Goal: Information Seeking & Learning: Learn about a topic

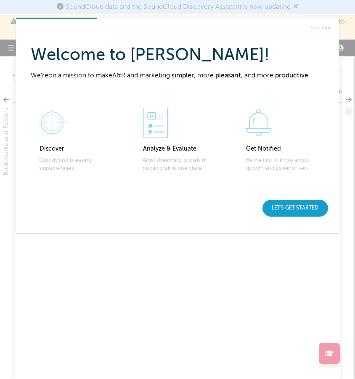
click at [289, 208] on div "Let's get started" at bounding box center [296, 208] width 66 height 17
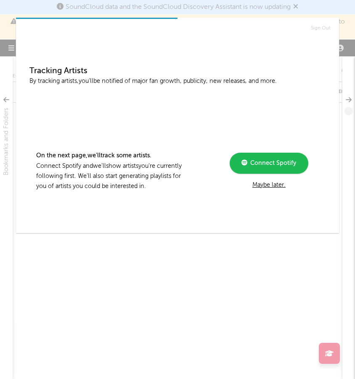
click at [277, 166] on span "Connect Spotify" at bounding box center [272, 163] width 49 height 6
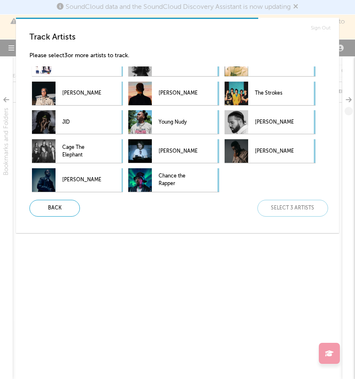
scroll to position [364, 0]
click at [91, 120] on p "JID" at bounding box center [81, 122] width 39 height 19
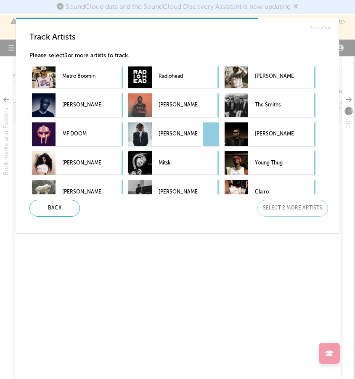
scroll to position [53, 0]
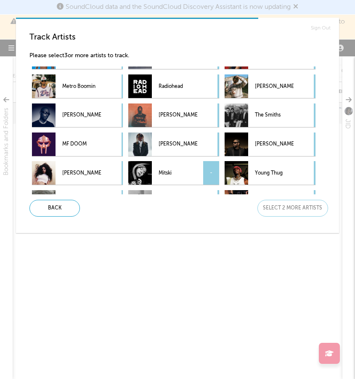
click at [202, 175] on div "Mitski -" at bounding box center [173, 173] width 91 height 24
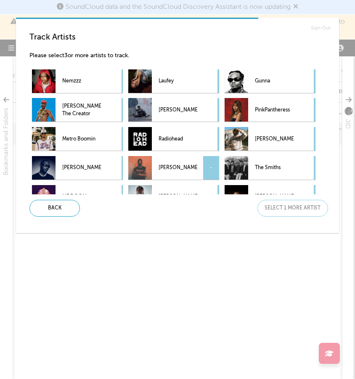
scroll to position [0, 0]
click at [65, 107] on p "Tyler, The Creator" at bounding box center [81, 110] width 39 height 19
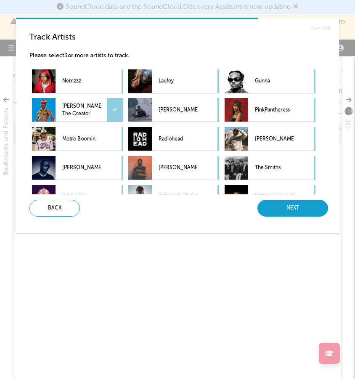
click at [307, 207] on div "Next" at bounding box center [293, 208] width 71 height 17
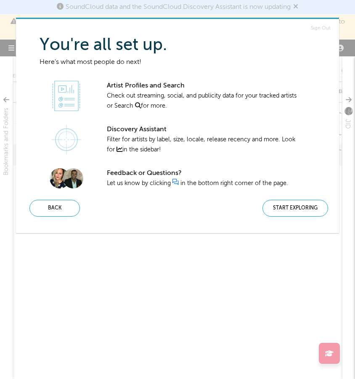
click at [307, 207] on div "Start Exploring" at bounding box center [296, 208] width 66 height 17
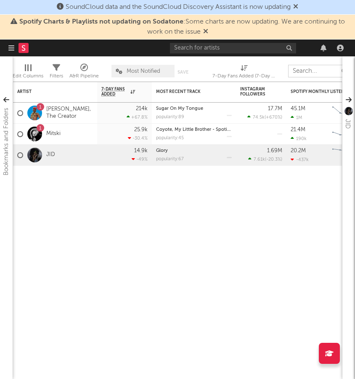
click at [299, 69] on input "text" at bounding box center [319, 71] width 63 height 13
click at [301, 72] on input "text" at bounding box center [319, 71] width 63 height 13
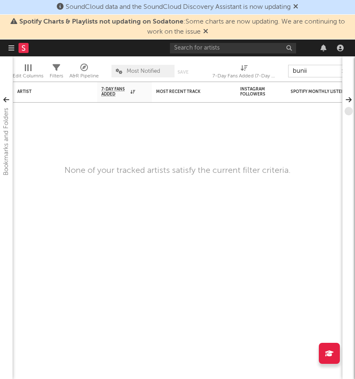
type input "bunny"
click at [7, 52] on nav "Dashboard Discovery Assistant Charts Leads" at bounding box center [177, 48] width 355 height 17
click at [11, 51] on icon "button" at bounding box center [11, 48] width 6 height 7
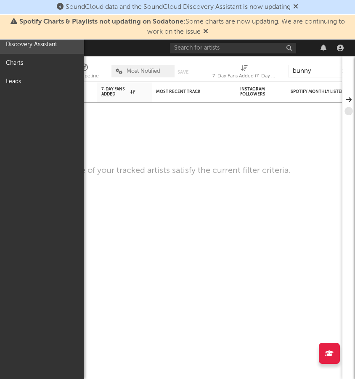
click at [25, 41] on link "Discovery Assistant" at bounding box center [42, 44] width 84 height 19
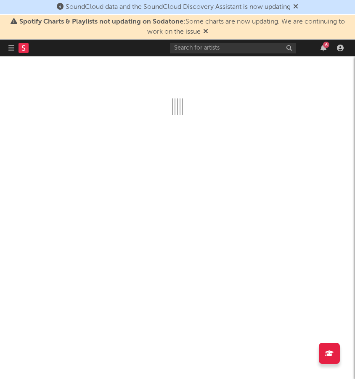
click at [205, 31] on icon at bounding box center [205, 31] width 5 height 7
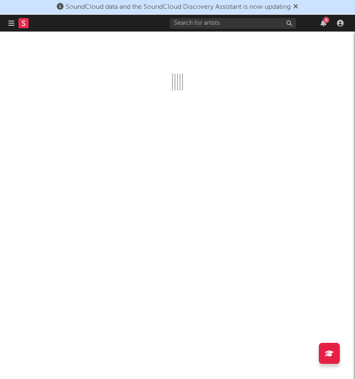
click at [299, 5] on icon at bounding box center [296, 6] width 5 height 7
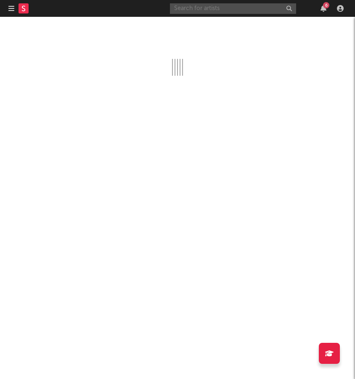
click at [263, 9] on input "text" at bounding box center [233, 8] width 126 height 11
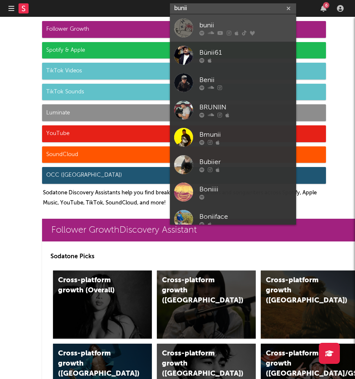
type input "bunii"
click at [207, 21] on div "bunii" at bounding box center [246, 25] width 93 height 10
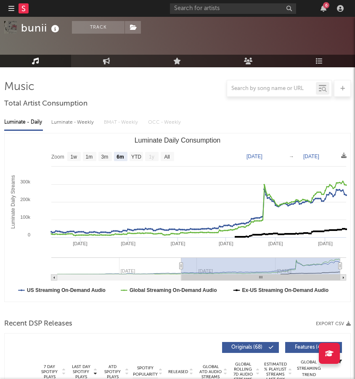
scroll to position [85, 0]
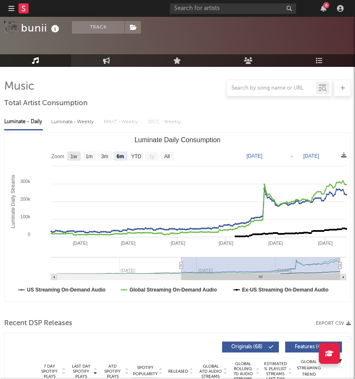
click at [77, 157] on text "1w" at bounding box center [74, 157] width 7 height 6
select select "1w"
type input "[DATE]"
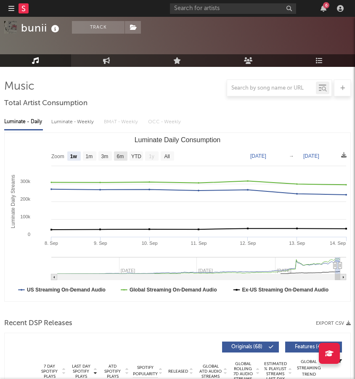
click at [117, 155] on g "6m" at bounding box center [120, 156] width 13 height 9
select select "6m"
type input "[DATE]"
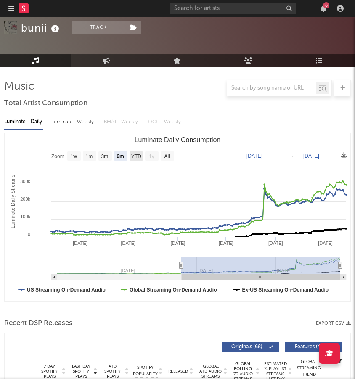
click at [138, 156] on text "YTD" at bounding box center [136, 157] width 10 height 6
select select "YTD"
type input "2025-01-01"
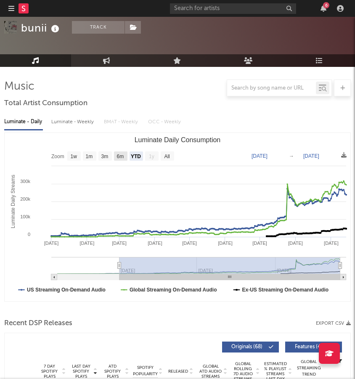
click at [120, 157] on text "6m" at bounding box center [120, 157] width 7 height 6
select select "6m"
type input "[DATE]"
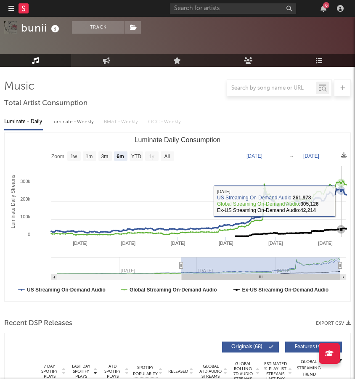
click at [342, 201] on rect "Luminate Daily Consumption" at bounding box center [178, 217] width 346 height 168
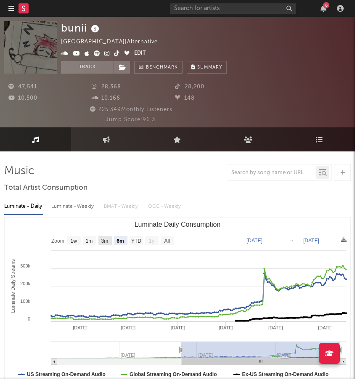
scroll to position [0, 0]
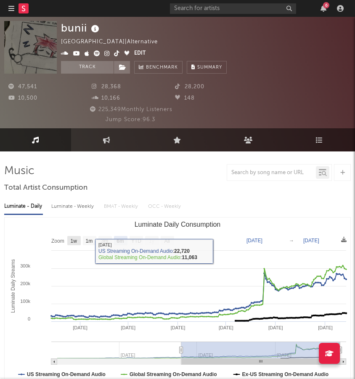
click at [71, 240] on text "1w" at bounding box center [74, 241] width 7 height 6
select select "1w"
type input "[DATE]"
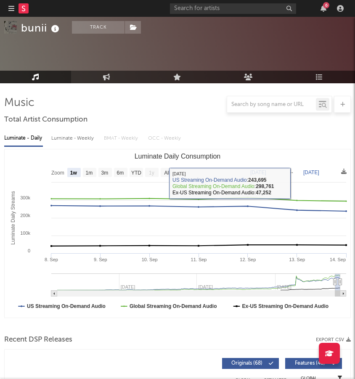
scroll to position [58, 0]
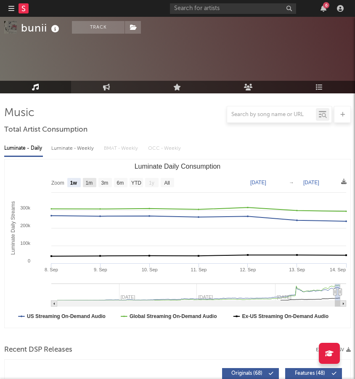
click at [92, 182] on text "1m" at bounding box center [89, 183] width 7 height 6
select select "1m"
type input "2025-08-14"
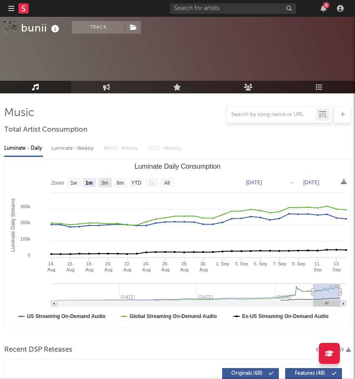
click at [99, 182] on rect "Luminate Daily Consumption" at bounding box center [105, 182] width 13 height 9
select select "3m"
type input "2025-06-14"
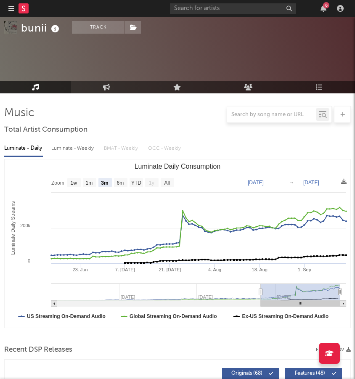
click at [114, 181] on rect "Luminate Daily Consumption" at bounding box center [120, 182] width 13 height 9
select select "6m"
type input "[DATE]"
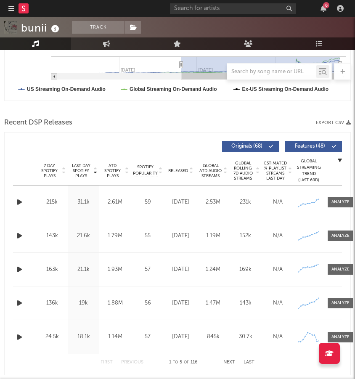
scroll to position [279, 0]
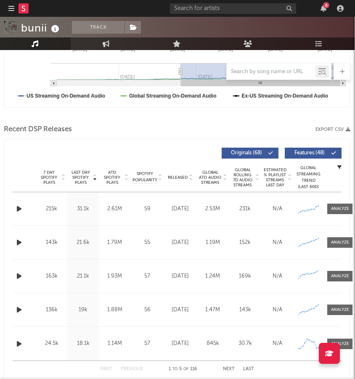
click at [341, 167] on icon "button" at bounding box center [340, 167] width 4 height 4
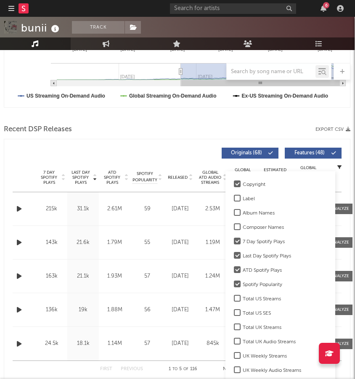
click at [341, 167] on icon "button" at bounding box center [340, 167] width 4 height 4
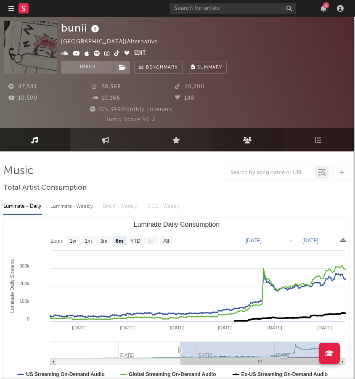
scroll to position [0, 1]
click at [103, 142] on icon at bounding box center [105, 140] width 7 height 7
select select "1w"
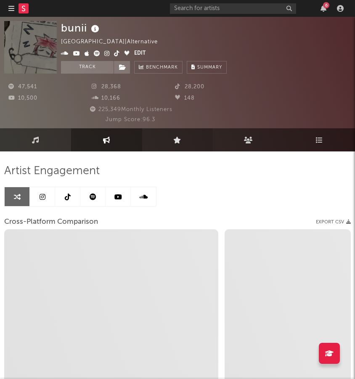
click at [172, 139] on link "Live" at bounding box center [177, 139] width 71 height 23
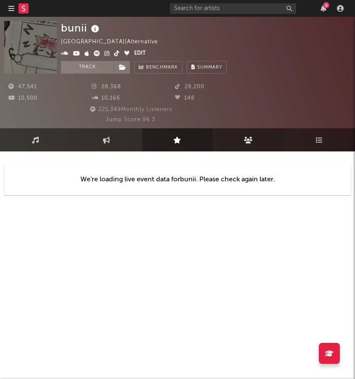
click at [246, 140] on icon at bounding box center [248, 140] width 9 height 7
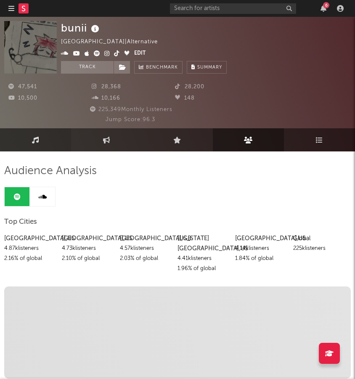
click at [25, 140] on link "Music" at bounding box center [35, 139] width 71 height 23
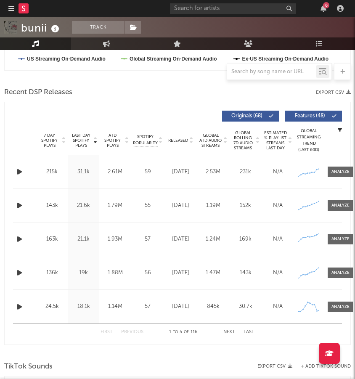
scroll to position [315, 0]
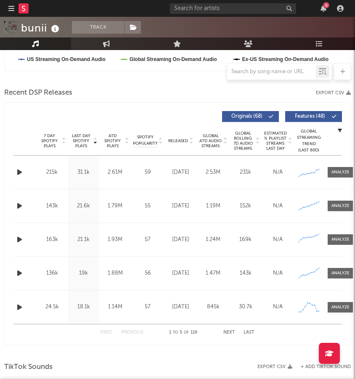
click at [341, 128] on div "Name Copyright Label Album Names Composer Names 7 Day Spotify Plays Last Day Sp…" at bounding box center [177, 140] width 329 height 29
click at [339, 131] on icon "button" at bounding box center [340, 130] width 4 height 4
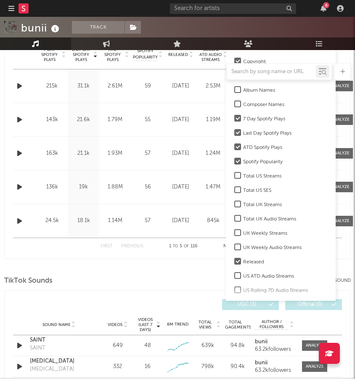
scroll to position [334, 0]
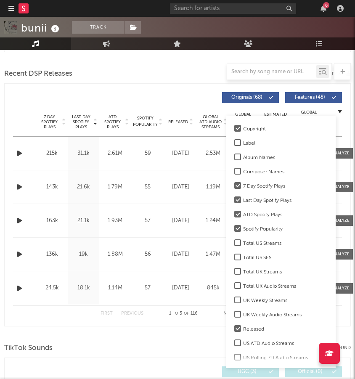
click at [190, 104] on div "Last Day Spotify Plays Copyright 7 Day Spotify Plays Last Day Spotify Plays ATD…" at bounding box center [177, 97] width 329 height 19
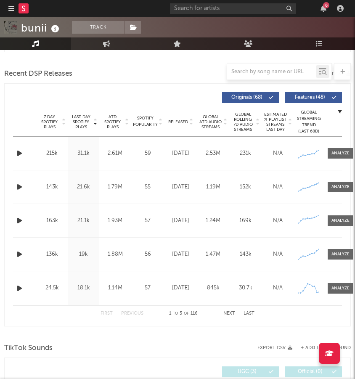
click at [267, 96] on button "Originals ( 68 )" at bounding box center [250, 97] width 57 height 11
click at [268, 97] on button "Originals ( 68 )" at bounding box center [250, 97] width 57 height 11
click at [268, 96] on button "Originals ( 68 )" at bounding box center [250, 97] width 57 height 11
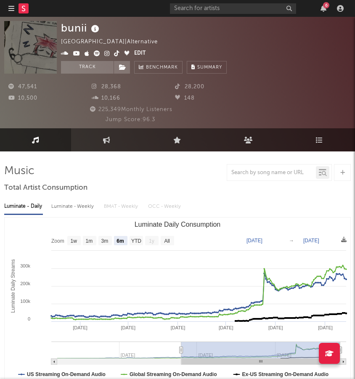
scroll to position [0, 0]
click at [190, 64] on button "Summary" at bounding box center [207, 67] width 40 height 13
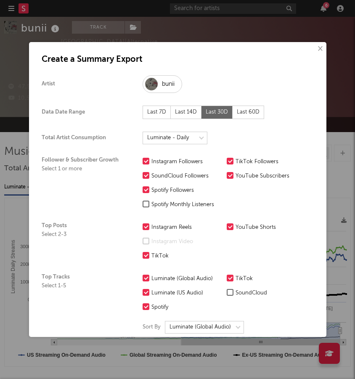
click at [318, 46] on button "×" at bounding box center [319, 48] width 9 height 9
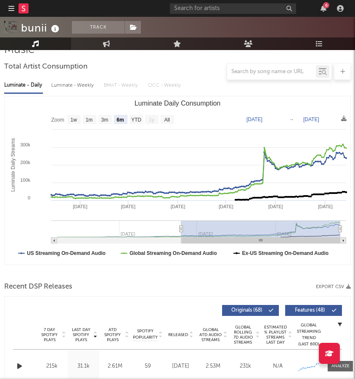
scroll to position [132, 0]
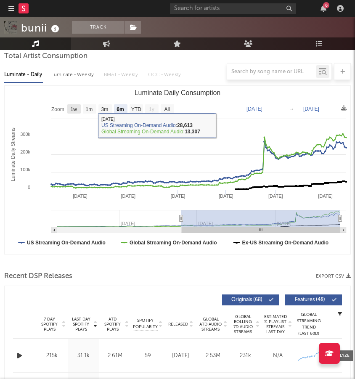
click at [76, 110] on text "1w" at bounding box center [74, 110] width 7 height 6
select select "1w"
type input "[DATE]"
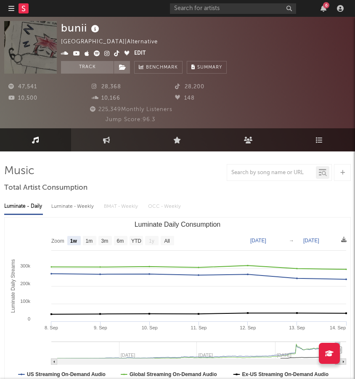
scroll to position [0, 0]
click at [119, 140] on link "Engagement" at bounding box center [106, 139] width 71 height 23
select select "1m"
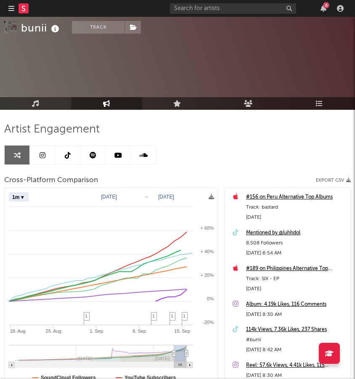
scroll to position [42, 0]
click at [94, 160] on link at bounding box center [92, 155] width 25 height 19
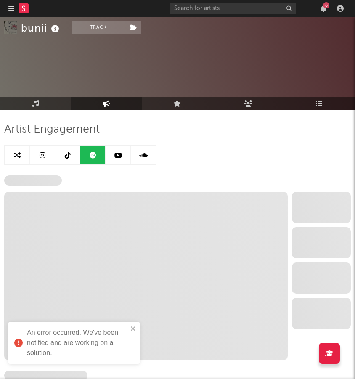
click at [134, 323] on div "An error occurred. We've been notified and are working on a solution." at bounding box center [73, 343] width 131 height 42
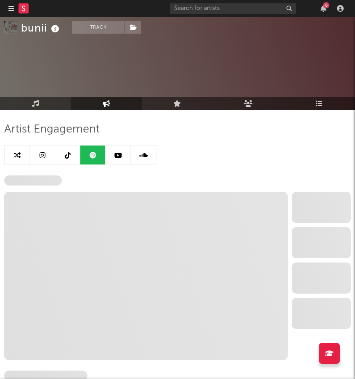
click at [66, 152] on icon at bounding box center [68, 155] width 6 height 7
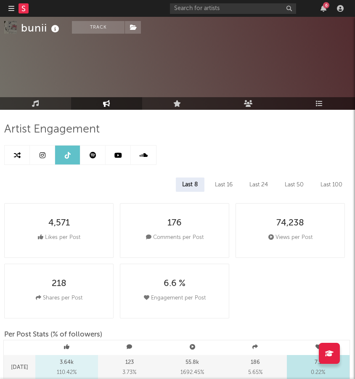
select select "6m"
click at [91, 154] on icon at bounding box center [93, 155] width 7 height 7
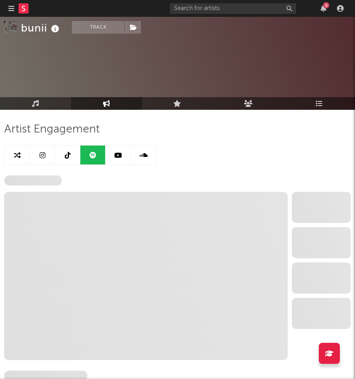
select select "6m"
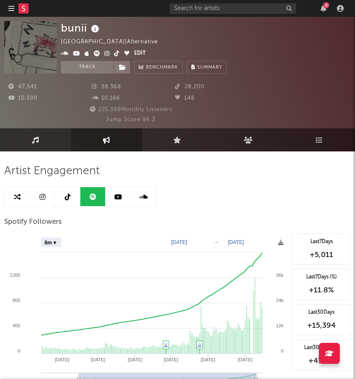
click at [37, 144] on link "Music" at bounding box center [35, 139] width 71 height 23
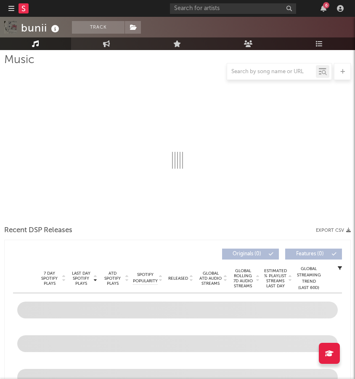
select select "6m"
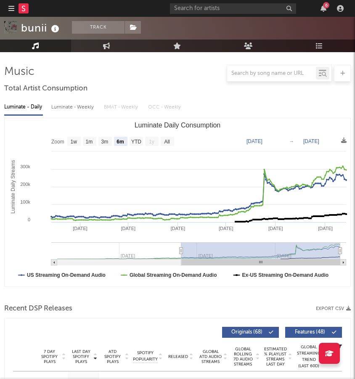
scroll to position [87, 0]
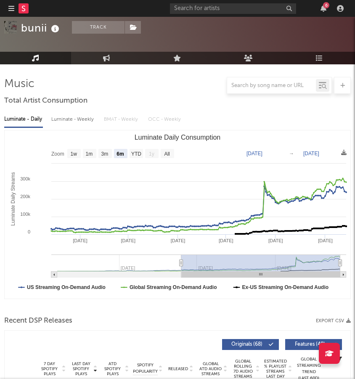
click at [346, 86] on div at bounding box center [342, 85] width 17 height 17
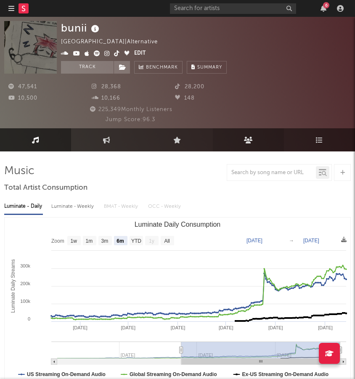
scroll to position [0, 0]
click at [246, 138] on icon at bounding box center [248, 140] width 9 height 7
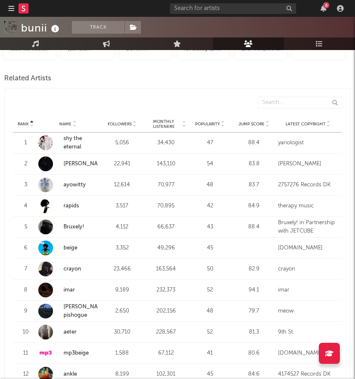
scroll to position [320, 0]
click at [182, 120] on icon at bounding box center [184, 121] width 4 height 3
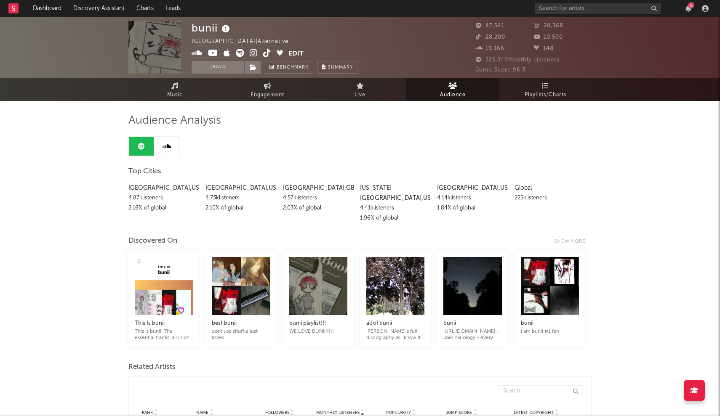
scroll to position [0, 0]
click at [170, 88] on link "Music" at bounding box center [174, 89] width 93 height 23
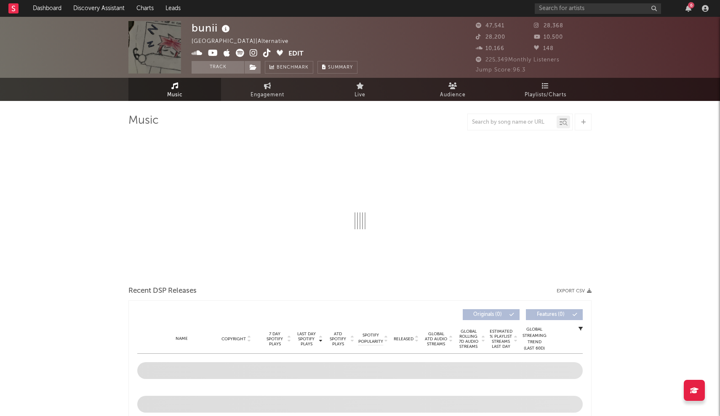
select select "6m"
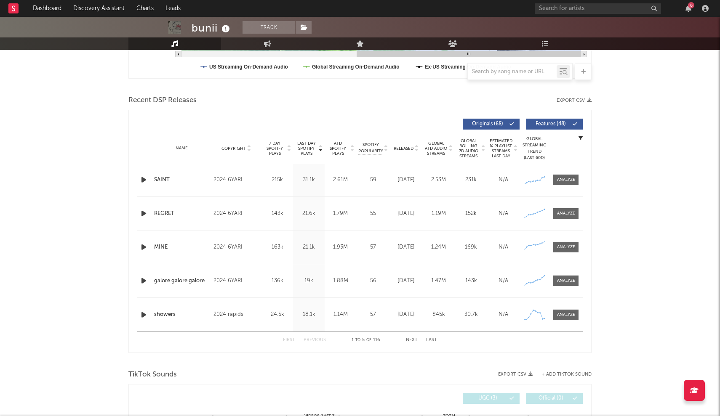
scroll to position [254, 0]
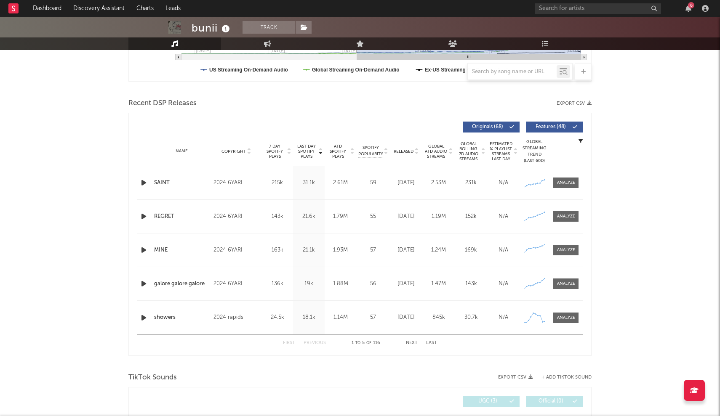
click at [237, 151] on span "Copyright" at bounding box center [234, 151] width 24 height 5
click at [236, 151] on span "Copyright" at bounding box center [234, 151] width 24 height 5
click at [274, 149] on span "7 Day Spotify Plays" at bounding box center [275, 151] width 22 height 15
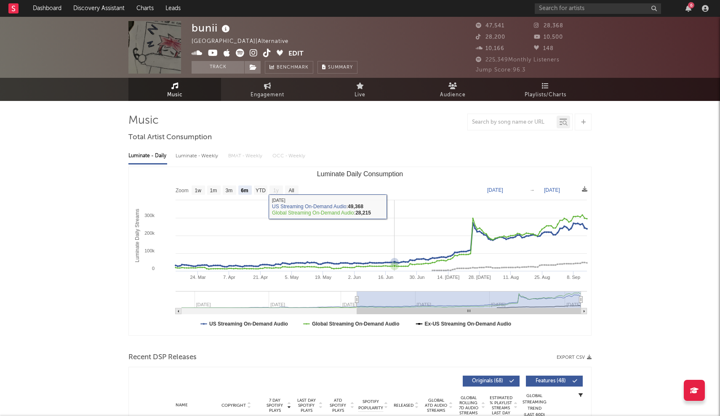
scroll to position [0, 0]
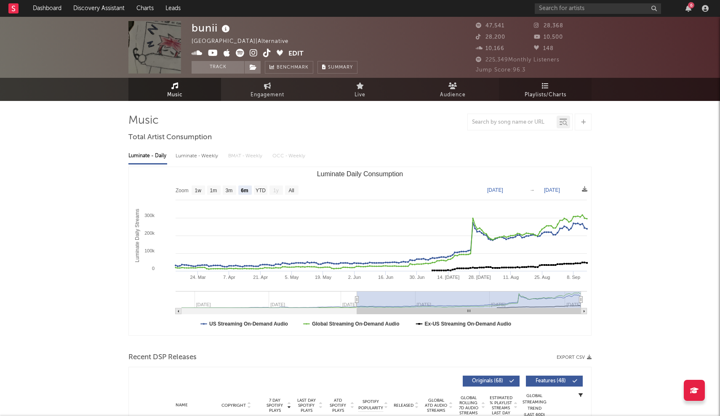
click at [355, 83] on icon at bounding box center [545, 86] width 7 height 7
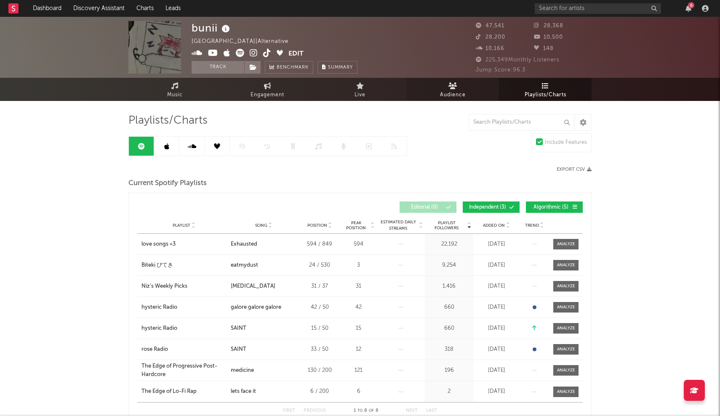
click at [355, 96] on span "Audience" at bounding box center [453, 95] width 26 height 10
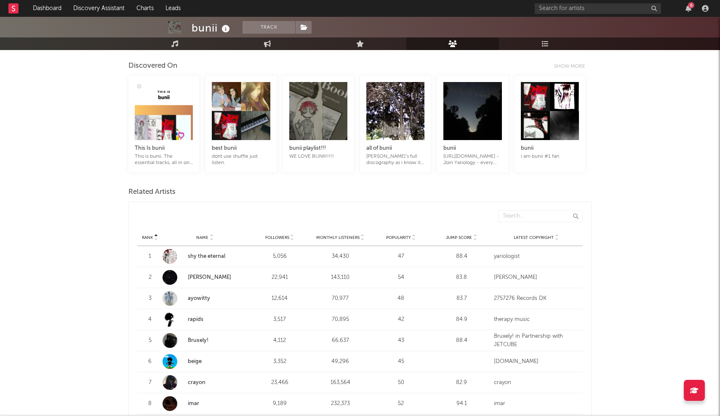
scroll to position [210, 0]
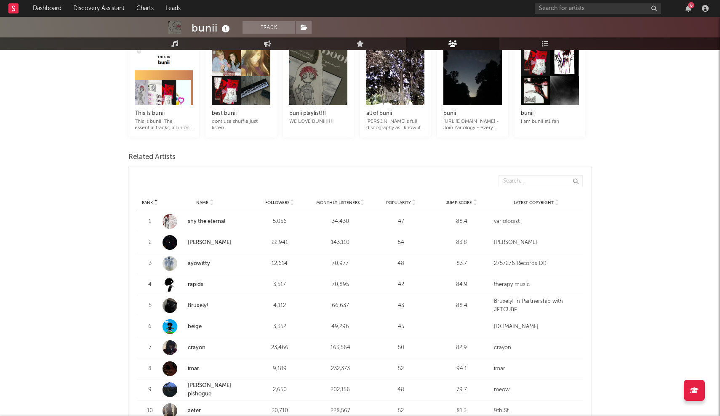
click at [334, 200] on div "Monthly Listeners" at bounding box center [340, 203] width 56 height 6
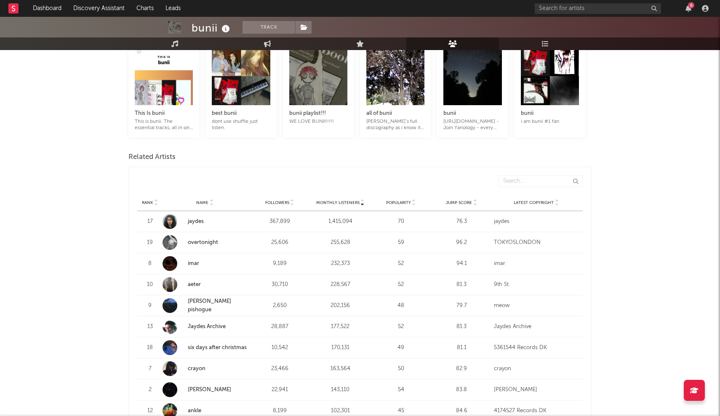
click at [355, 200] on span "Popularity" at bounding box center [398, 202] width 25 height 5
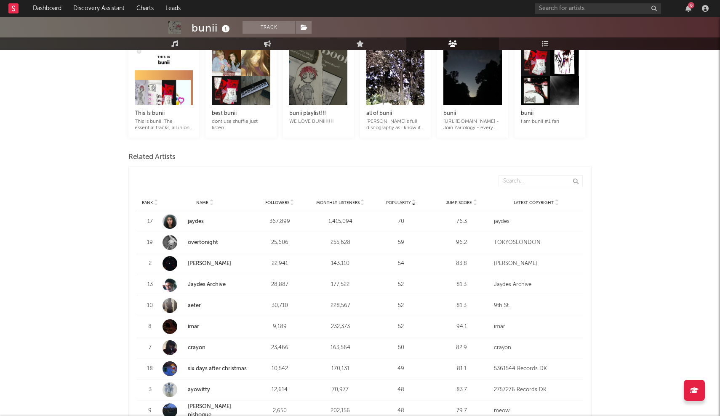
click at [355, 200] on div "Monthly Listeners" at bounding box center [340, 203] width 56 height 6
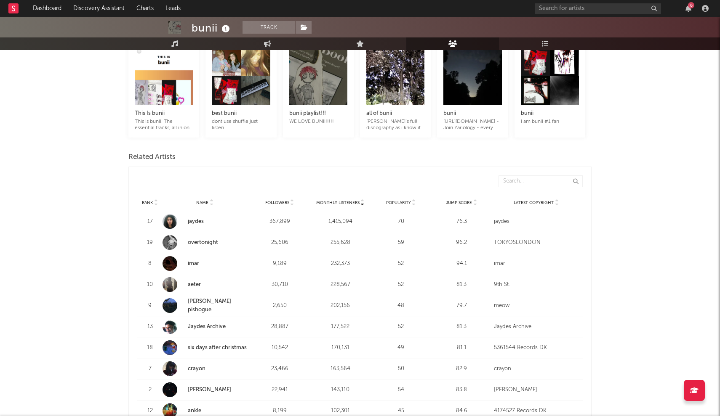
click at [355, 200] on span "Popularity" at bounding box center [398, 202] width 25 height 5
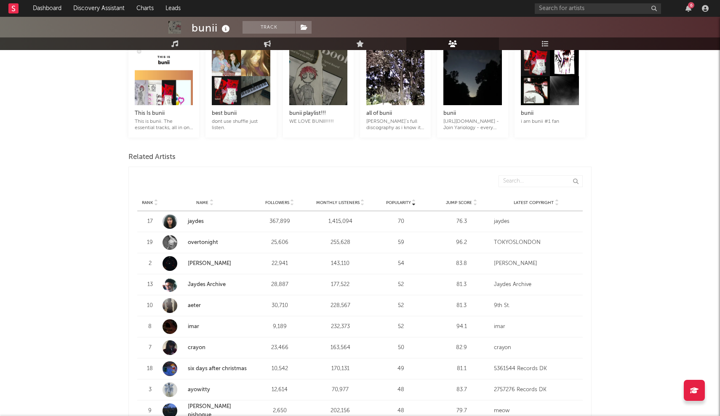
click at [352, 200] on span "Monthly Listeners" at bounding box center [337, 202] width 43 height 5
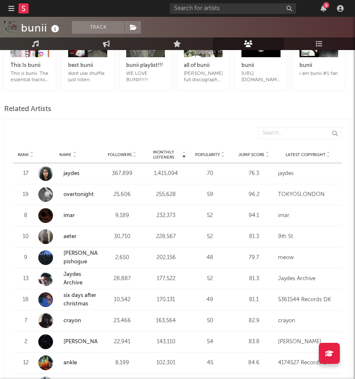
scroll to position [274, 0]
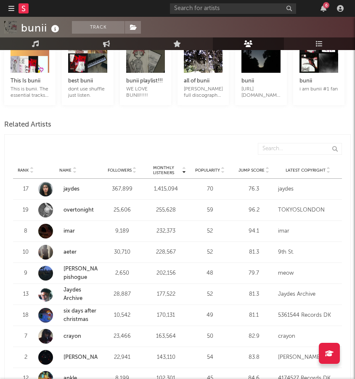
click at [44, 182] on div at bounding box center [45, 189] width 15 height 15
click at [45, 182] on div at bounding box center [45, 189] width 15 height 15
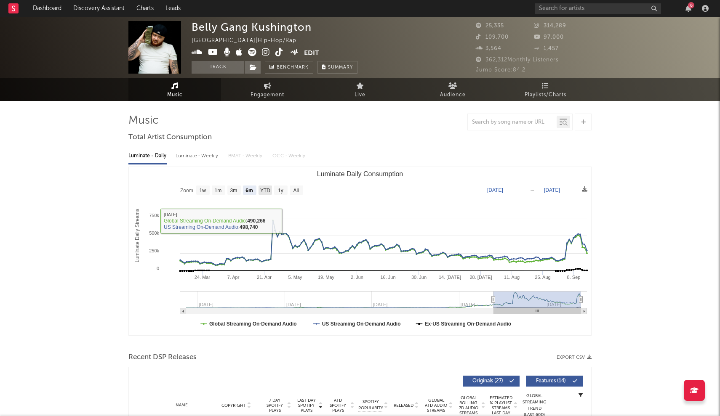
click at [266, 193] on text "YTD" at bounding box center [265, 191] width 10 height 6
select select "YTD"
type input "[DATE]"
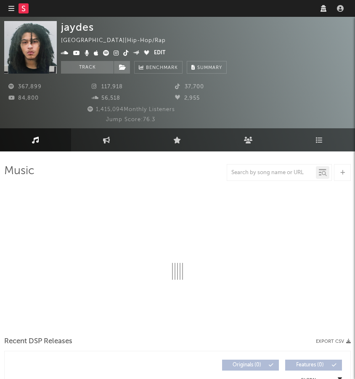
select select "6m"
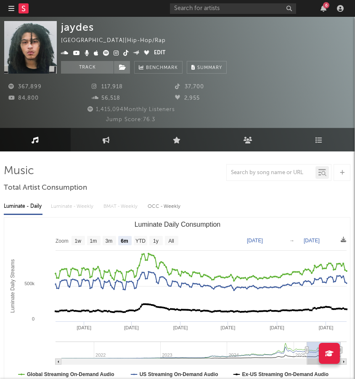
scroll to position [0, 0]
click at [245, 135] on link "Audience" at bounding box center [248, 139] width 71 height 23
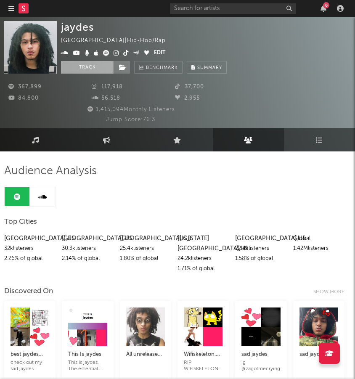
click at [91, 69] on button "Track" at bounding box center [87, 67] width 53 height 13
click at [239, 32] on div "jaydes United States | Hip-Hop/Rap Edit Tracking Email Alerts Off Benchmark Sum…" at bounding box center [174, 47] width 227 height 53
click at [307, 137] on link "Playlists/Charts" at bounding box center [319, 139] width 71 height 23
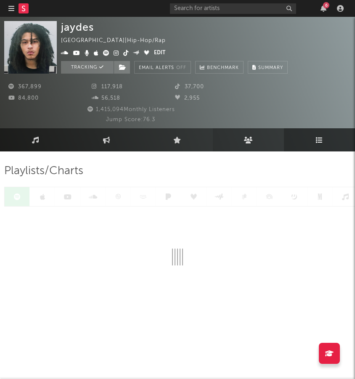
click at [262, 139] on link "Audience" at bounding box center [248, 139] width 71 height 23
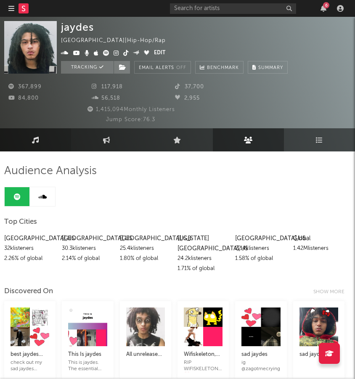
click at [42, 144] on link "Music" at bounding box center [35, 139] width 71 height 23
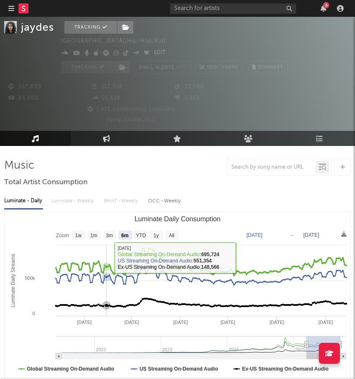
scroll to position [19, 0]
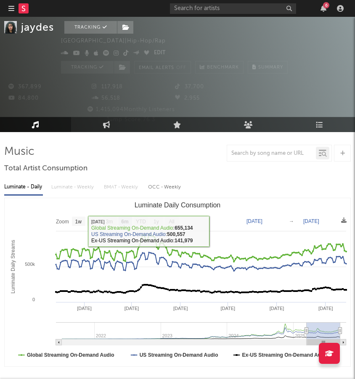
click at [76, 227] on rect "Luminate Daily Consumption" at bounding box center [178, 282] width 346 height 168
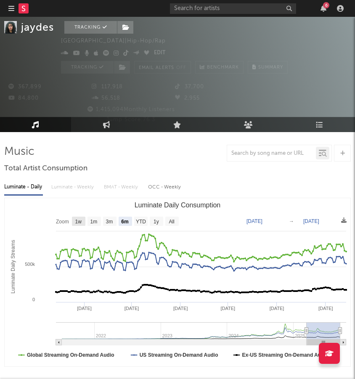
click at [78, 221] on text "1w" at bounding box center [78, 222] width 7 height 6
select select "1w"
type input "2025-09-08"
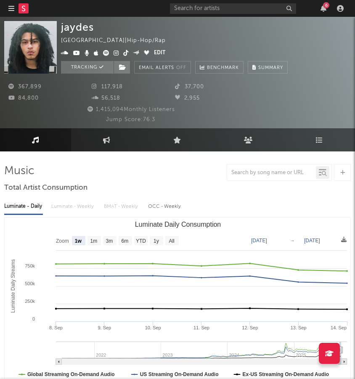
scroll to position [0, 0]
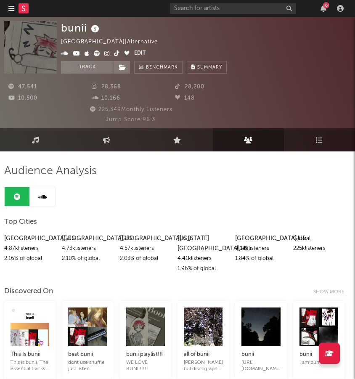
click at [253, 144] on link "Audience" at bounding box center [248, 139] width 71 height 23
click at [253, 143] on icon at bounding box center [248, 140] width 9 height 7
click at [98, 64] on button "Track" at bounding box center [87, 67] width 53 height 13
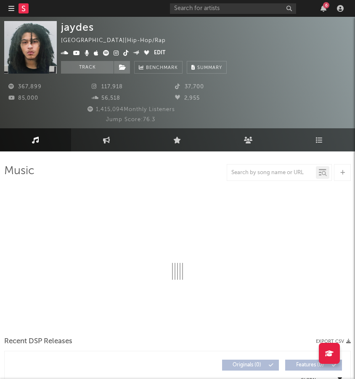
select select "6m"
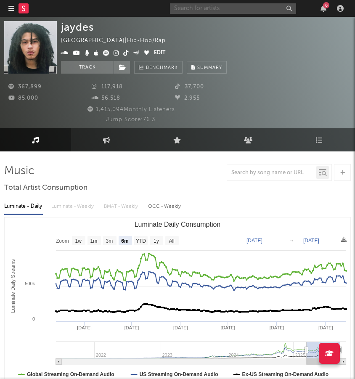
click at [242, 6] on input "text" at bounding box center [233, 8] width 126 height 11
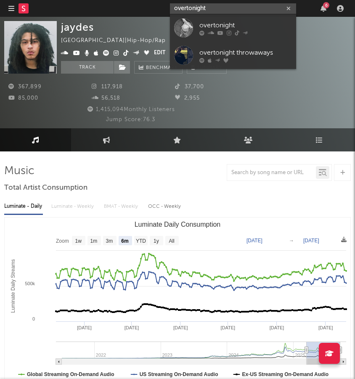
type input "overnight"
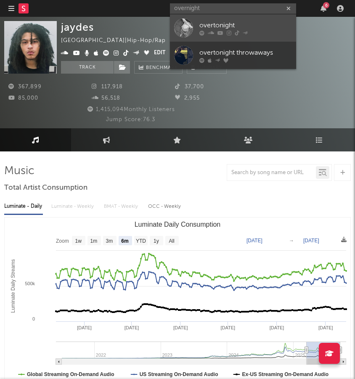
drag, startPoint x: 242, startPoint y: 6, endPoint x: 225, endPoint y: 24, distance: 24.7
click at [225, 24] on div "overtonight" at bounding box center [246, 25] width 93 height 10
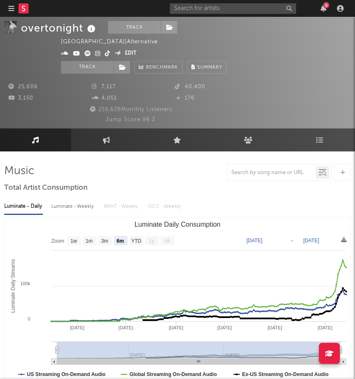
scroll to position [75, 0]
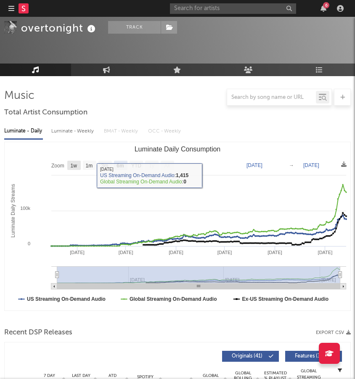
click at [77, 165] on text "1w" at bounding box center [74, 166] width 7 height 6
select select "1w"
type input "[DATE]"
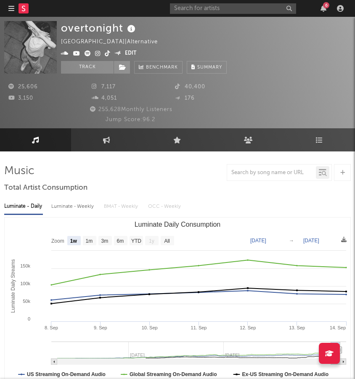
scroll to position [0, 0]
click at [255, 145] on link "Audience" at bounding box center [248, 139] width 71 height 23
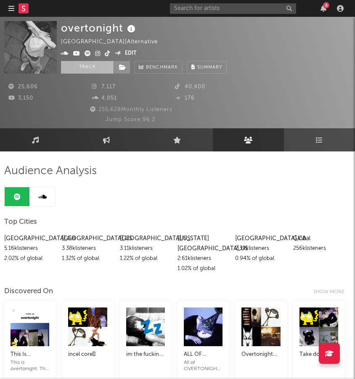
click at [91, 64] on button "Track" at bounding box center [87, 67] width 53 height 13
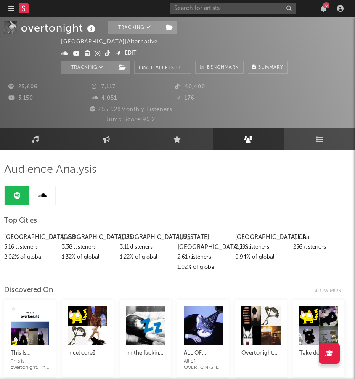
scroll to position [2, 0]
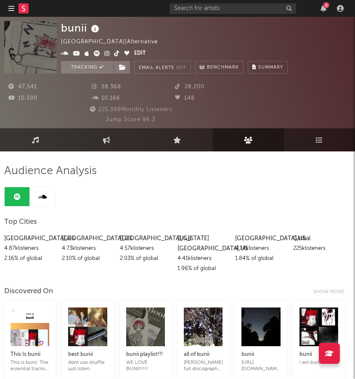
click at [98, 51] on icon at bounding box center [97, 54] width 6 height 6
click at [20, 136] on link "Music" at bounding box center [35, 139] width 71 height 23
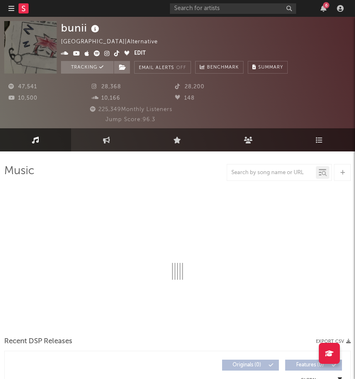
select select "6m"
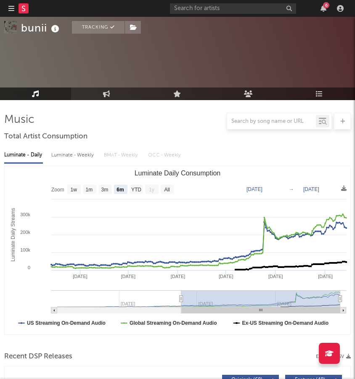
scroll to position [78, 0]
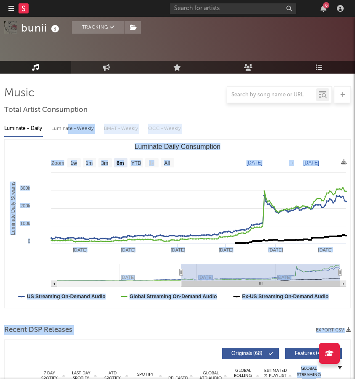
click at [67, 127] on div "Luminate - Weekly" at bounding box center [73, 129] width 44 height 14
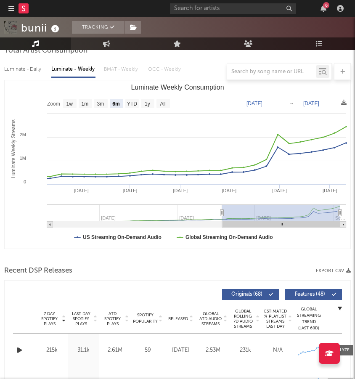
scroll to position [145, 0]
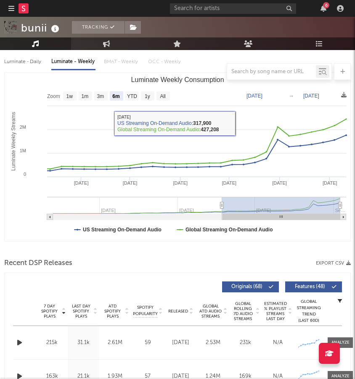
click at [69, 100] on rect "Luminate Weekly Consumption" at bounding box center [69, 95] width 13 height 9
select select "1w"
type input "2025-09-05"
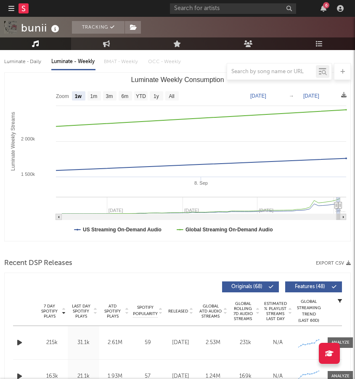
click at [323, 92] on rect "Luminate Weekly Consumption" at bounding box center [178, 157] width 346 height 168
click at [320, 96] on text "Sep 11, 2025" at bounding box center [312, 96] width 16 height 6
click at [316, 96] on input "2025-09-11" at bounding box center [321, 95] width 39 height 8
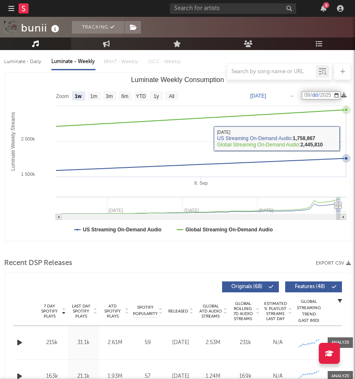
click at [265, 139] on rect "Luminate Weekly Consumption" at bounding box center [178, 157] width 346 height 168
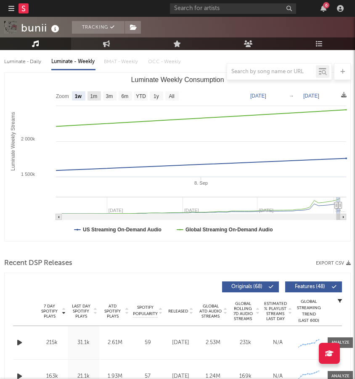
click at [93, 98] on text "1m" at bounding box center [94, 96] width 7 height 6
select select "1m"
type input "2025-08-11"
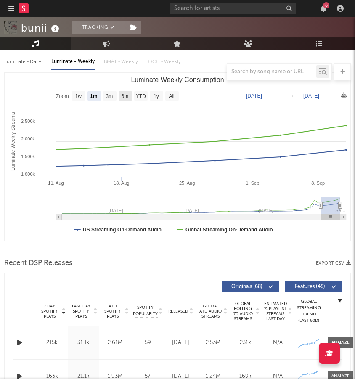
click at [128, 94] on text "6m" at bounding box center [125, 96] width 7 height 6
select select "6m"
type input "2025-03-11"
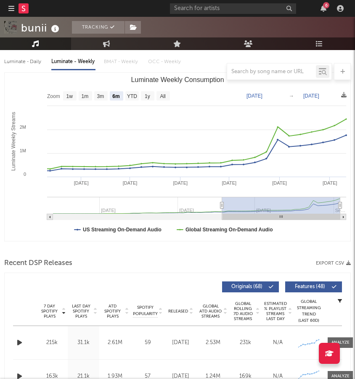
click at [78, 97] on rect "Luminate Weekly Consumption" at bounding box center [178, 157] width 346 height 168
click at [72, 97] on text "1w" at bounding box center [70, 96] width 7 height 6
select select "1w"
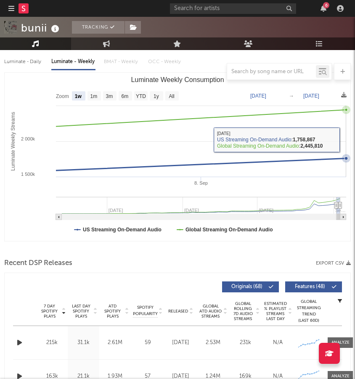
scroll to position [141, 0]
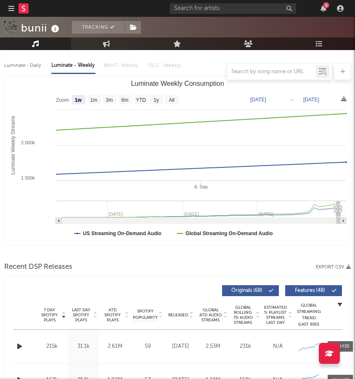
click at [260, 98] on text "Sep 5, 2025" at bounding box center [259, 100] width 16 height 6
click at [298, 102] on rect "Luminate Weekly Consumption" at bounding box center [178, 161] width 346 height 168
click at [293, 100] on text "→" at bounding box center [291, 100] width 5 height 6
click at [264, 99] on text "Sep 5, 2025" at bounding box center [259, 100] width 16 height 6
click at [259, 99] on input "2025-09-05" at bounding box center [267, 99] width 39 height 8
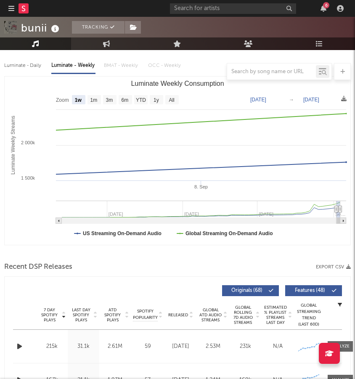
click at [316, 99] on text "Sep 11, 2025" at bounding box center [312, 100] width 16 height 6
click at [316, 99] on input "2025-09-11" at bounding box center [321, 99] width 39 height 8
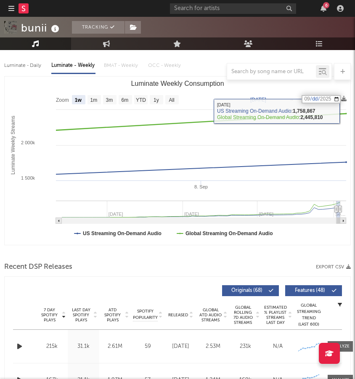
click at [267, 95] on rect "Luminate Weekly Consumption" at bounding box center [178, 161] width 346 height 168
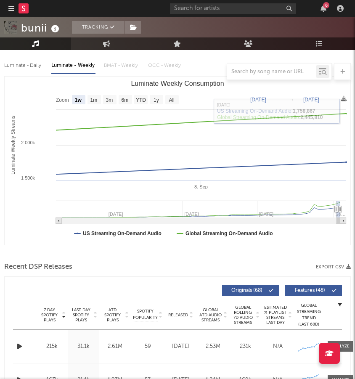
click at [265, 99] on text "Sep 5, 2025" at bounding box center [259, 100] width 16 height 6
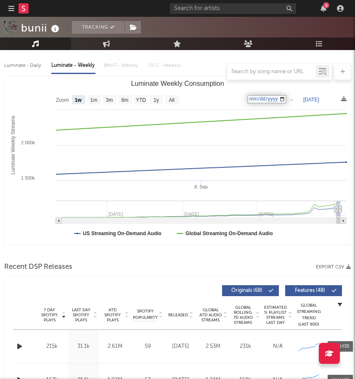
click at [261, 100] on input "2025-09-05" at bounding box center [267, 99] width 39 height 8
click at [253, 98] on input "2025-09-05" at bounding box center [267, 99] width 39 height 8
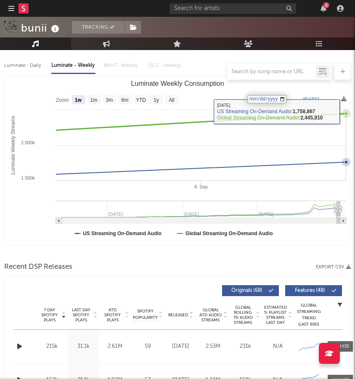
type input "2025-08-29"
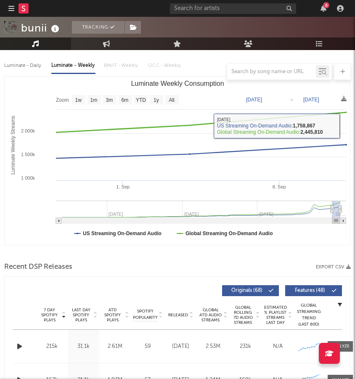
click at [318, 95] on rect "Luminate Weekly Consumption" at bounding box center [178, 161] width 346 height 168
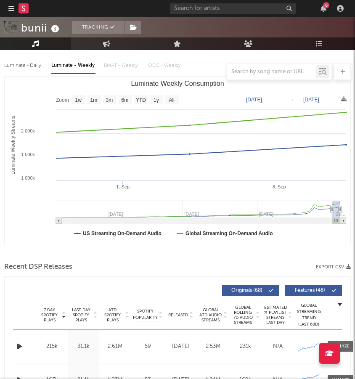
click at [317, 97] on icon "Created with Highcharts 10.3.3 Luminate Weekly Streams Luminate Weekly Consumpt…" at bounding box center [178, 161] width 346 height 168
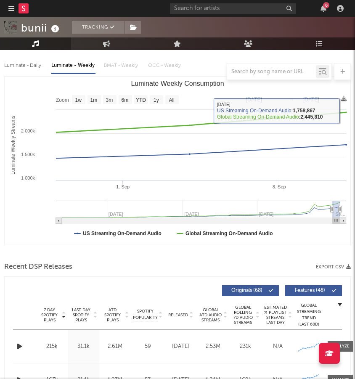
click at [309, 97] on text "Sep 11, 2025" at bounding box center [312, 100] width 16 height 6
click at [319, 101] on input "2025-09-11" at bounding box center [321, 99] width 39 height 8
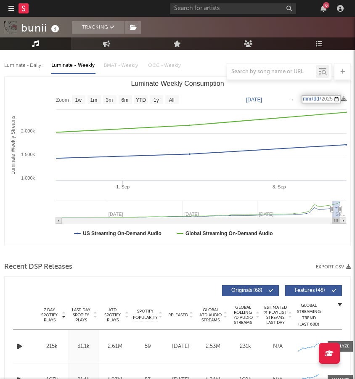
type input "2025-09-04"
select select "1w"
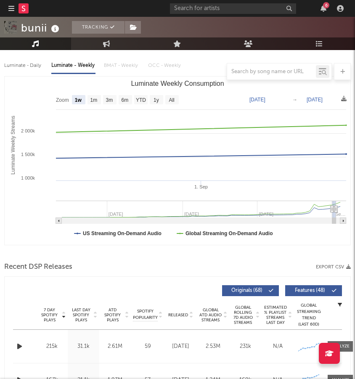
click at [262, 101] on text "Aug 29, 2025" at bounding box center [258, 100] width 16 height 6
click at [323, 99] on text "Sep 4, 2025" at bounding box center [315, 100] width 16 height 6
click at [315, 98] on input "2025-09-04" at bounding box center [323, 99] width 39 height 8
type input "2025-09-11"
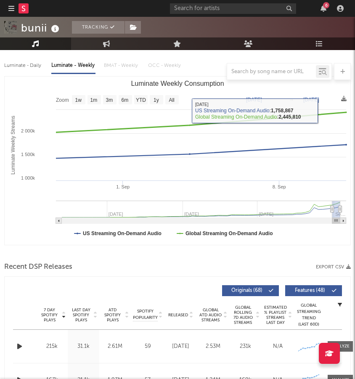
click at [262, 101] on text "Aug 29, 2025" at bounding box center [254, 100] width 16 height 6
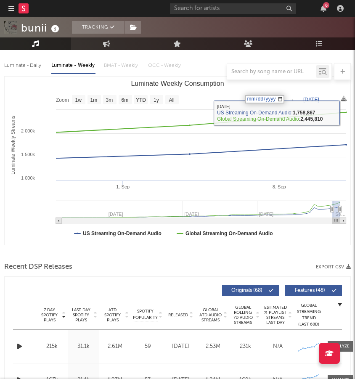
click at [261, 101] on input "2025-08-29" at bounding box center [265, 99] width 39 height 8
type input "2025-09-05"
select select "1w"
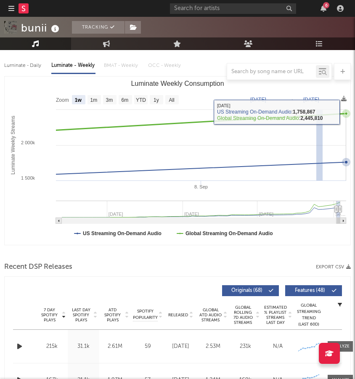
drag, startPoint x: 323, startPoint y: 110, endPoint x: 311, endPoint y: 110, distance: 12.2
type input "2025-09-09"
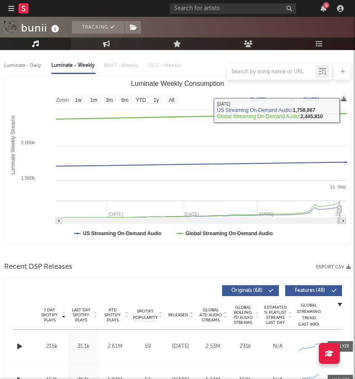
click at [342, 96] on icon at bounding box center [344, 98] width 5 height 5
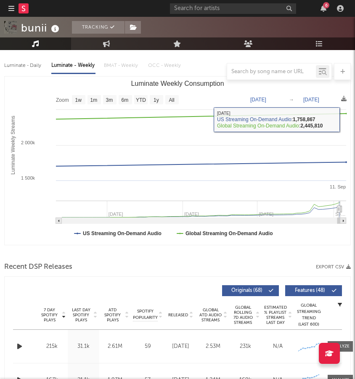
click at [22, 63] on div "Luminate - Daily" at bounding box center [23, 66] width 39 height 14
select select "6m"
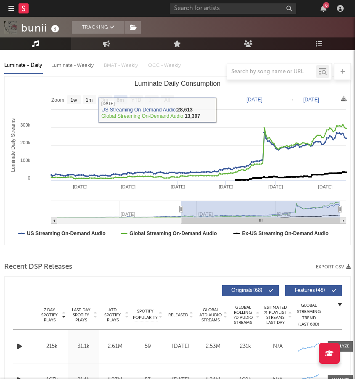
click at [73, 67] on div at bounding box center [177, 71] width 347 height 17
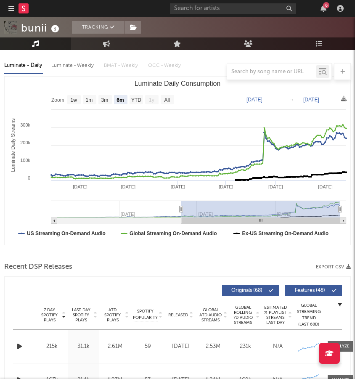
click at [63, 61] on div "Luminate - Weekly" at bounding box center [73, 66] width 44 height 14
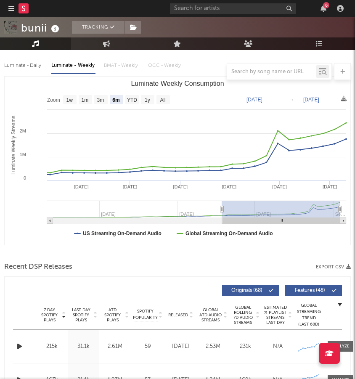
click at [261, 99] on text "Mar 11, 2025" at bounding box center [255, 100] width 16 height 6
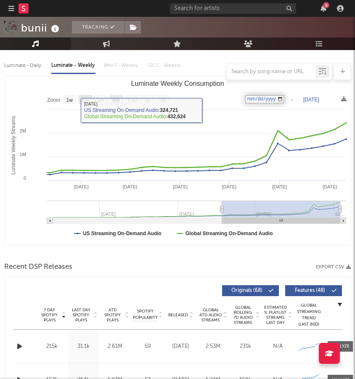
click at [80, 99] on rect "Luminate Weekly Consumption" at bounding box center [85, 99] width 13 height 9
select select "1m"
type input "2025-08-11"
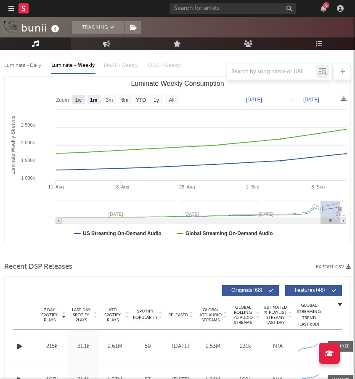
click at [76, 100] on text "1w" at bounding box center [78, 100] width 7 height 6
select select "1w"
type input "2025-09-05"
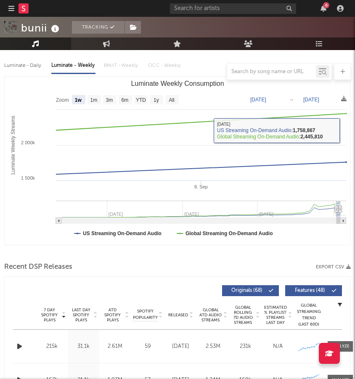
click at [25, 65] on div at bounding box center [177, 71] width 347 height 17
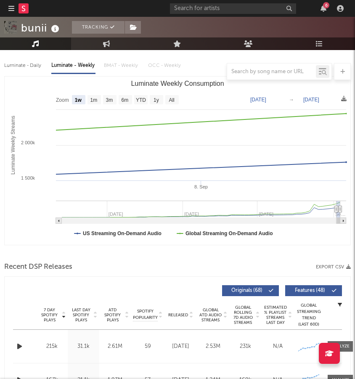
click at [19, 64] on div at bounding box center [177, 71] width 347 height 17
click at [17, 68] on div at bounding box center [177, 71] width 347 height 17
click at [18, 67] on div at bounding box center [177, 71] width 347 height 17
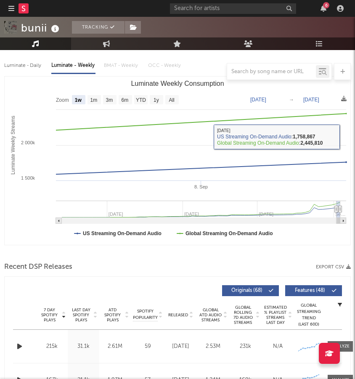
click at [29, 67] on div at bounding box center [177, 71] width 347 height 17
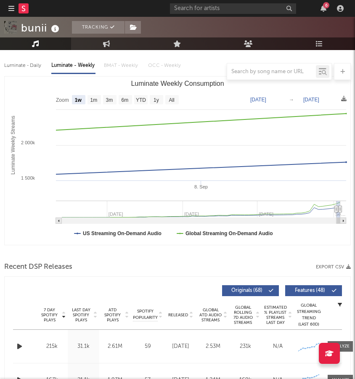
scroll to position [119, 0]
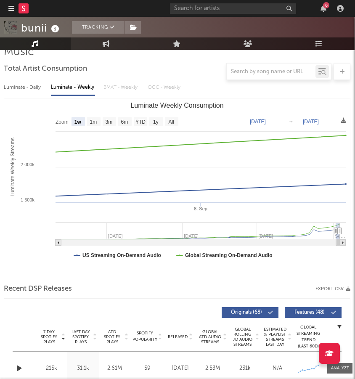
click at [24, 90] on div "Luminate - Daily" at bounding box center [23, 87] width 39 height 14
select select "6m"
